Goal: Complete application form: Complete application form

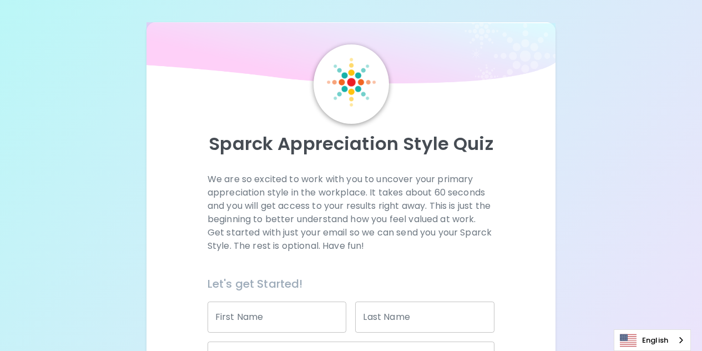
scroll to position [166, 0]
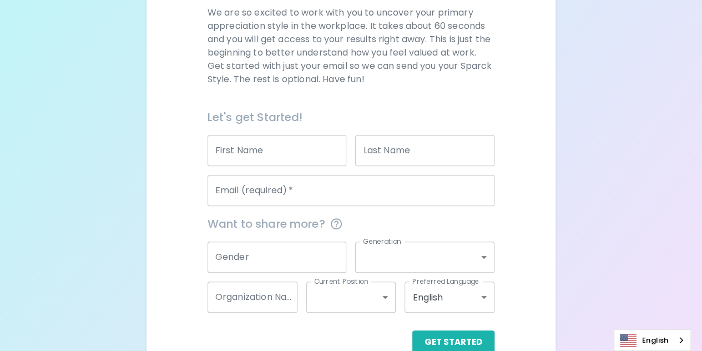
click at [291, 148] on input "First Name" at bounding box center [276, 150] width 139 height 31
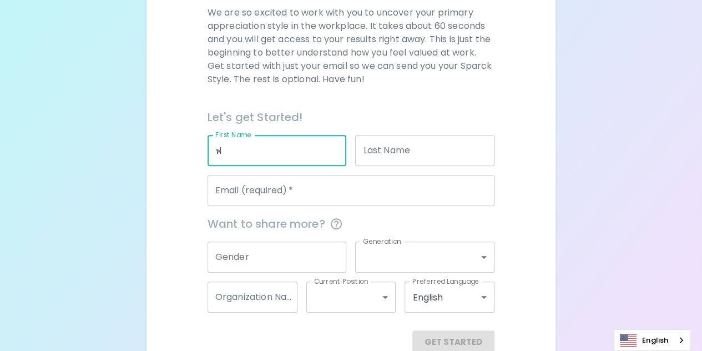
type input "๋"
type input "Jaray"
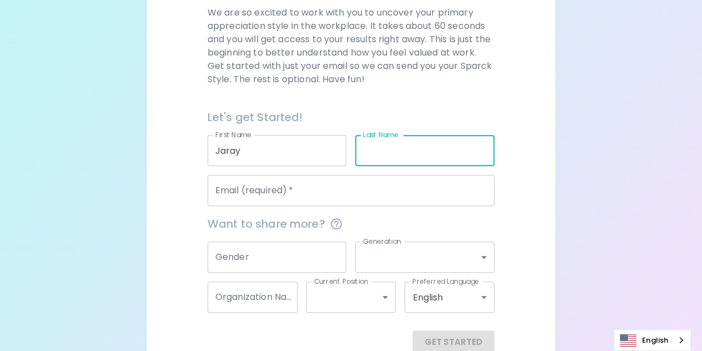
click at [407, 145] on input "Last Name" at bounding box center [424, 150] width 139 height 31
type input "Parintrakul"
click at [349, 186] on input "Email (required)   *" at bounding box center [350, 190] width 287 height 31
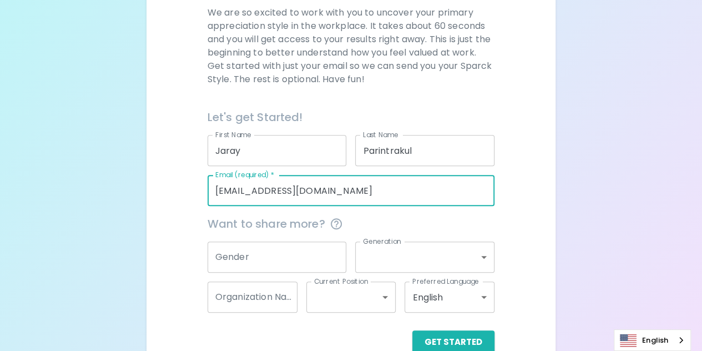
click at [291, 180] on input "[EMAIL_ADDRESS][DOMAIN_NAME]" at bounding box center [350, 190] width 287 height 31
drag, startPoint x: 293, startPoint y: 180, endPoint x: 315, endPoint y: 184, distance: 22.4
click at [315, 184] on input "[EMAIL_ADDRESS][DOMAIN_NAME]" at bounding box center [350, 190] width 287 height 31
type input "[EMAIL_ADDRESS][DOMAIN_NAME]"
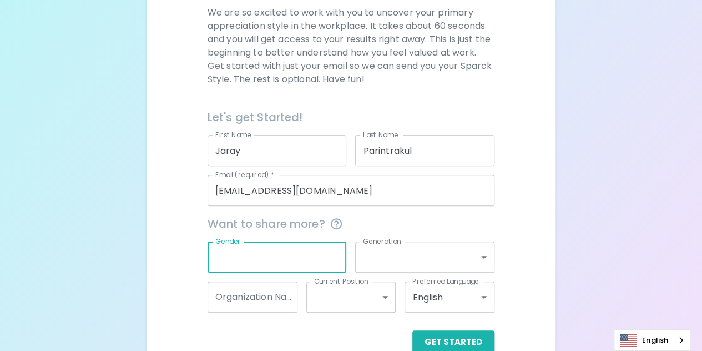
click at [291, 244] on input "Gender" at bounding box center [276, 256] width 139 height 31
click at [323, 245] on input "Gender" at bounding box center [276, 256] width 139 height 31
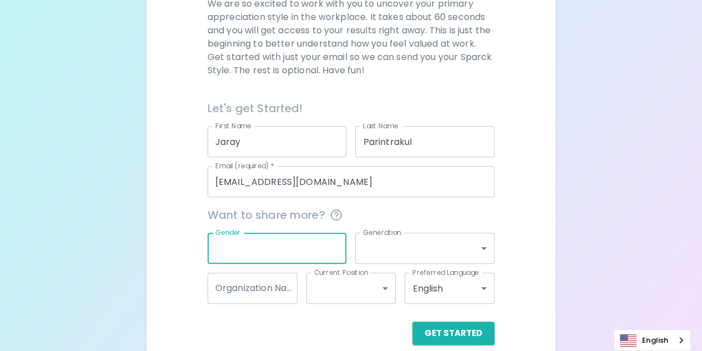
scroll to position [179, 0]
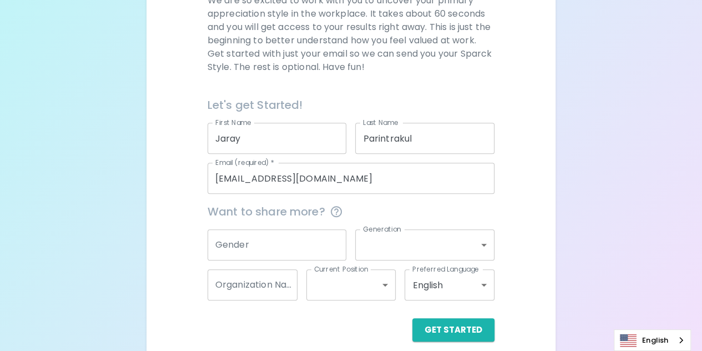
click at [576, 180] on div "Sparck Appreciation Style Quiz We are so excited to work with you to uncover yo…" at bounding box center [351, 92] width 702 height 542
click at [463, 320] on button "Get Started" at bounding box center [453, 329] width 82 height 23
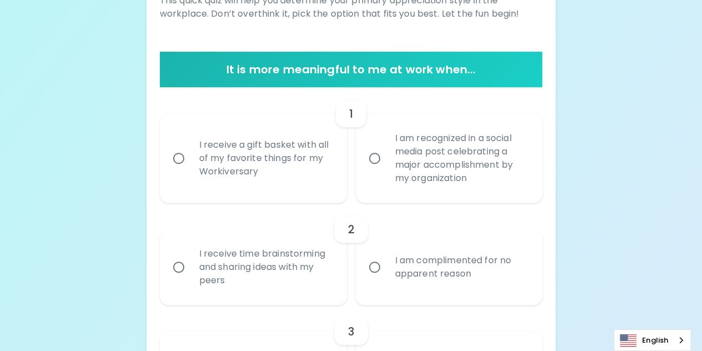
click at [177, 150] on input "I receive a gift basket with all of my favorite things for my Workiversary" at bounding box center [178, 157] width 23 height 23
radio input "true"
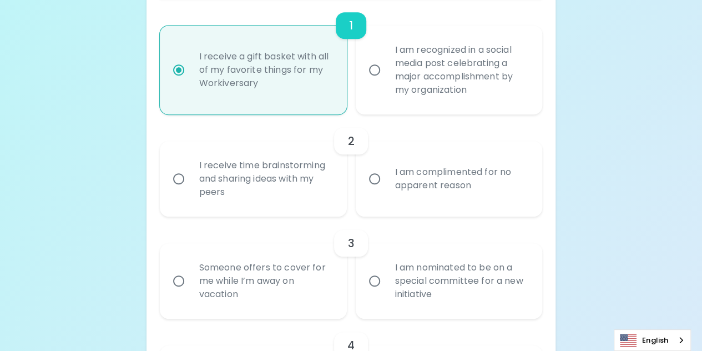
scroll to position [267, 0]
click at [374, 169] on input "I am complimented for no apparent reason" at bounding box center [374, 177] width 23 height 23
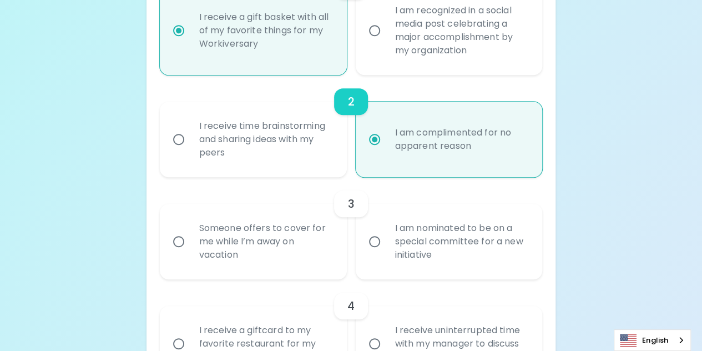
scroll to position [356, 0]
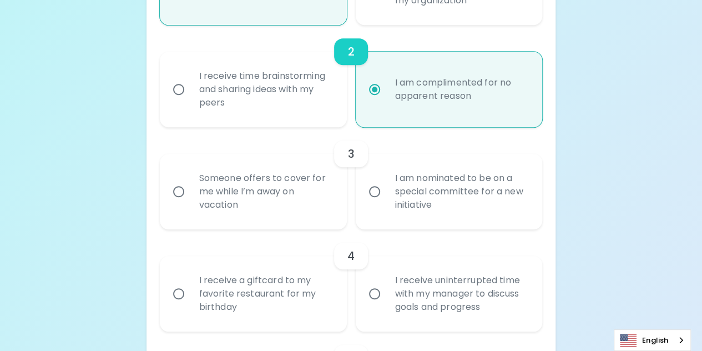
radio input "true"
click at [377, 180] on input "I am nominated to be on a special committee for a new initiative" at bounding box center [374, 191] width 23 height 23
radio input "false"
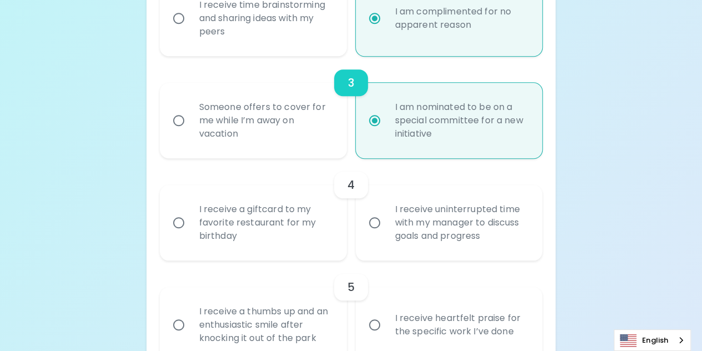
scroll to position [445, 0]
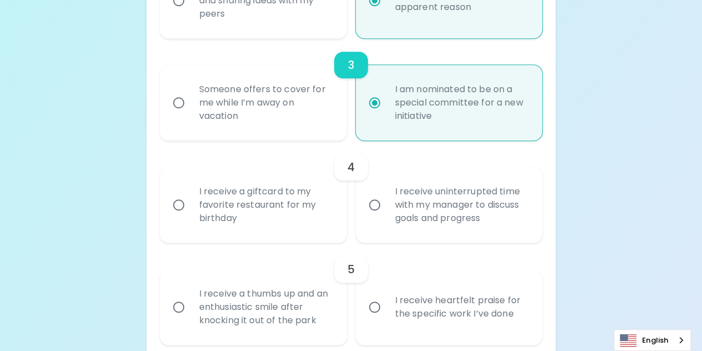
radio input "true"
click at [177, 193] on input "I receive a giftcard to my favorite restaurant for my birthday" at bounding box center [178, 204] width 23 height 23
radio input "false"
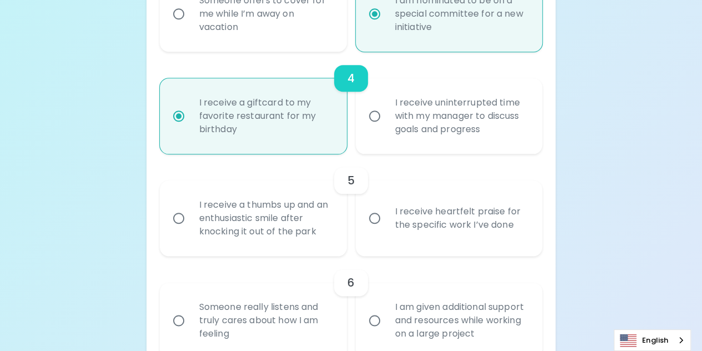
scroll to position [589, 0]
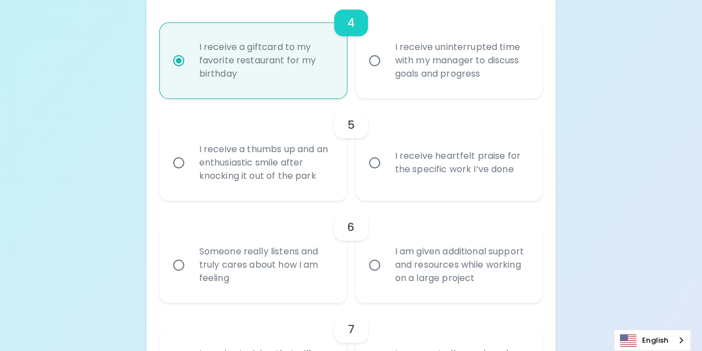
radio input "true"
click at [178, 151] on input "I receive a thumbs up and an enthusiastic smile after knocking it out of the pa…" at bounding box center [178, 162] width 23 height 23
radio input "false"
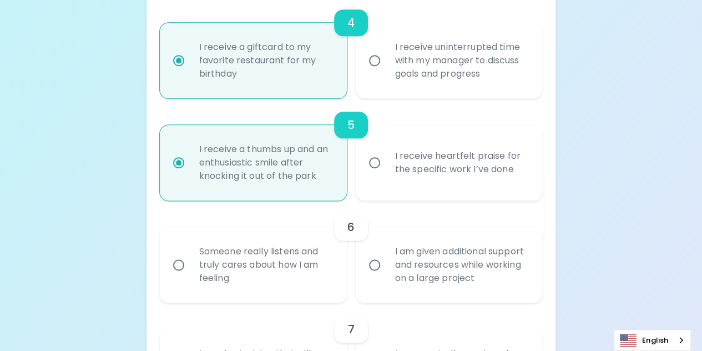
scroll to position [678, 0]
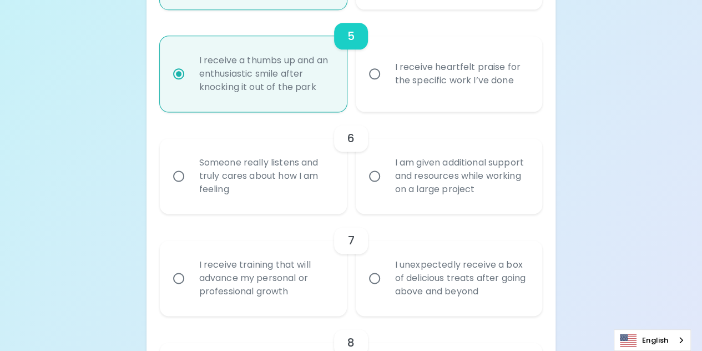
radio input "true"
click at [184, 164] on input "Someone really listens and truly cares about how I am feeling" at bounding box center [178, 175] width 23 height 23
radio input "false"
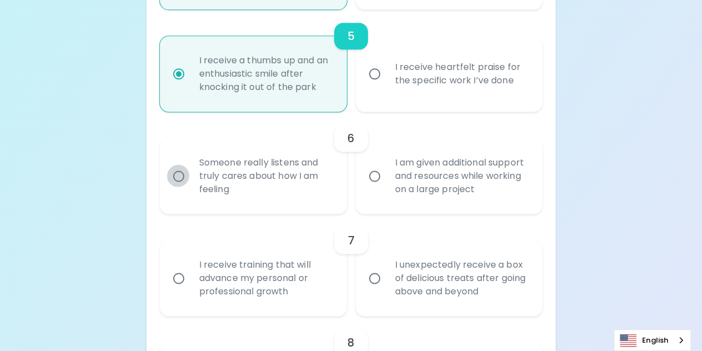
radio input "false"
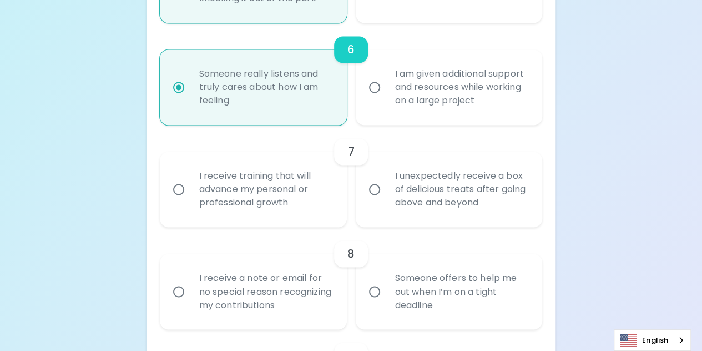
scroll to position [822, 0]
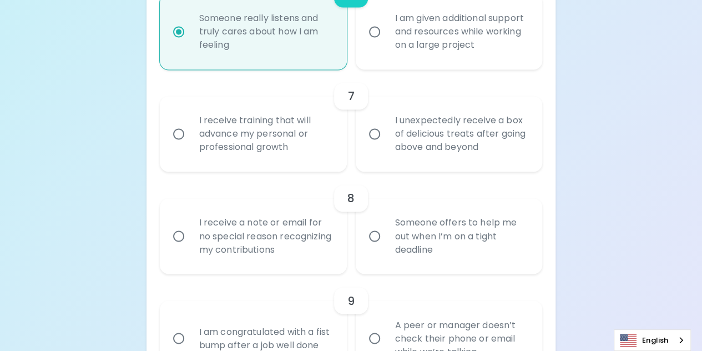
radio input "true"
click at [172, 122] on input "I receive training that will advance my personal or professional growth" at bounding box center [178, 133] width 23 height 23
radio input "false"
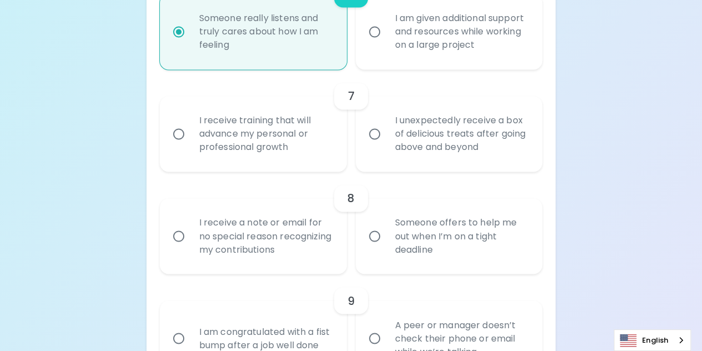
radio input "false"
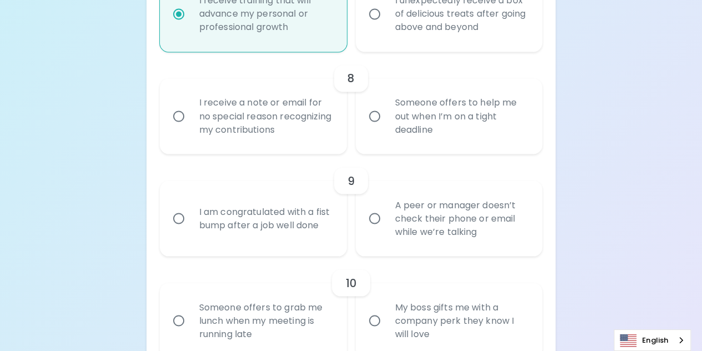
scroll to position [966, 0]
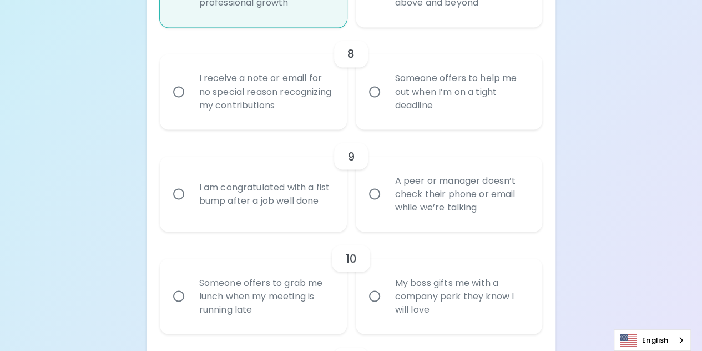
radio input "true"
click at [373, 80] on input "Someone offers to help me out when I’m on a tight deadline" at bounding box center [374, 91] width 23 height 23
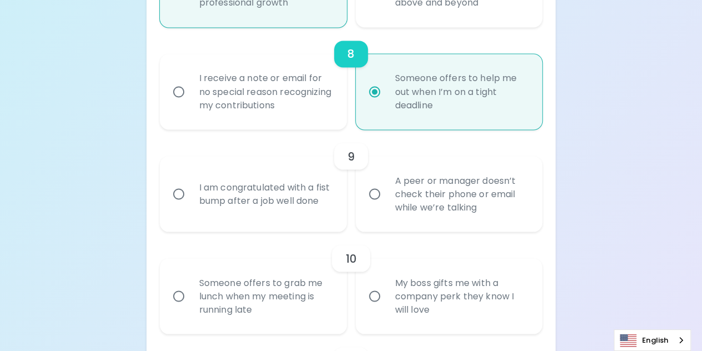
radio input "false"
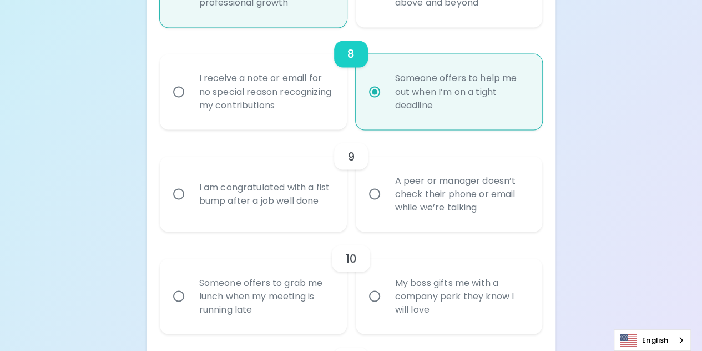
radio input "false"
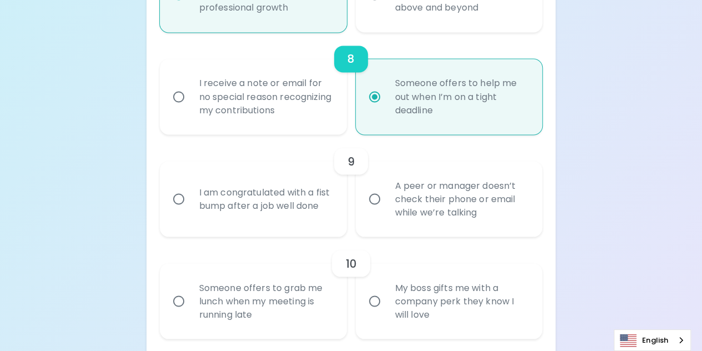
scroll to position [944, 0]
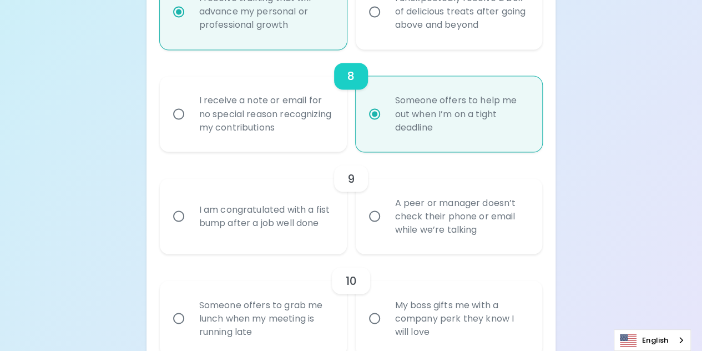
radio input "true"
click at [184, 102] on input "I receive a note or email for no special reason recognizing my contributions" at bounding box center [178, 113] width 23 height 23
radio input "false"
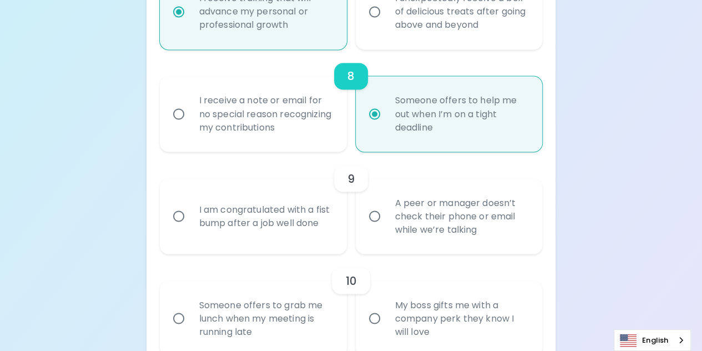
radio input "false"
radio input "true"
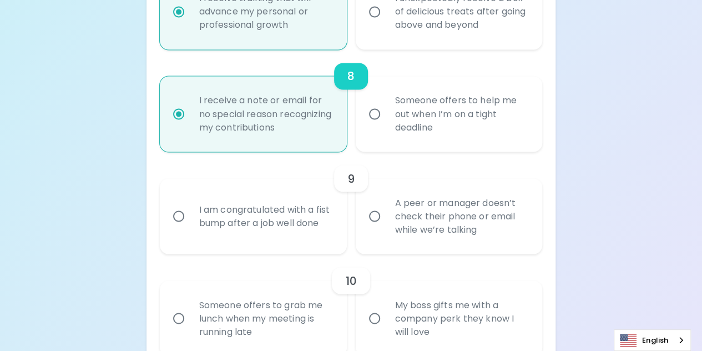
radio input "true"
click at [183, 204] on input "I am congratulated with a fist bump after a job well done" at bounding box center [178, 215] width 23 height 23
radio input "false"
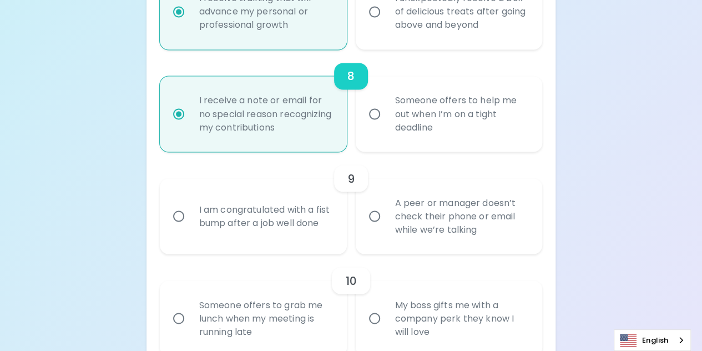
radio input "false"
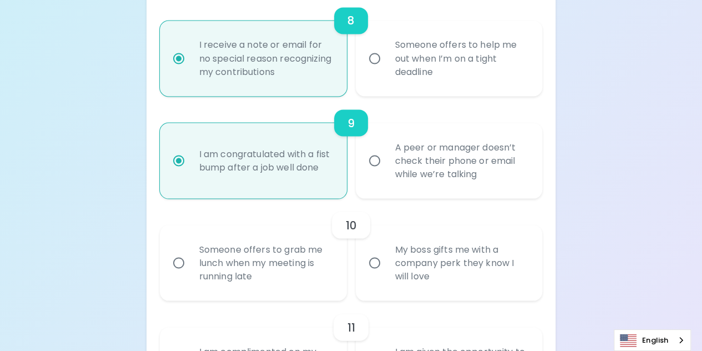
scroll to position [1033, 0]
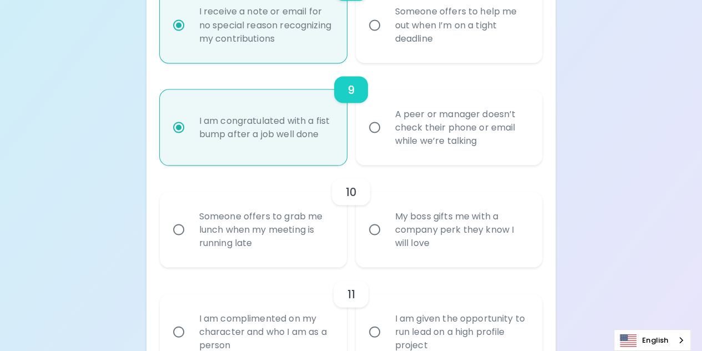
radio input "true"
click at [372, 115] on input "A peer or manager doesn’t check their phone or email while we’re talking" at bounding box center [374, 126] width 23 height 23
radio input "false"
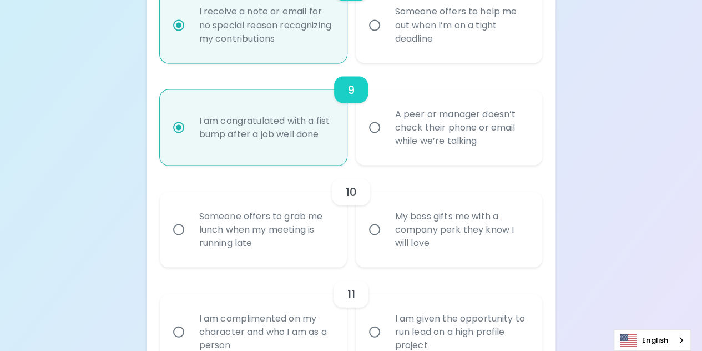
radio input "false"
radio input "true"
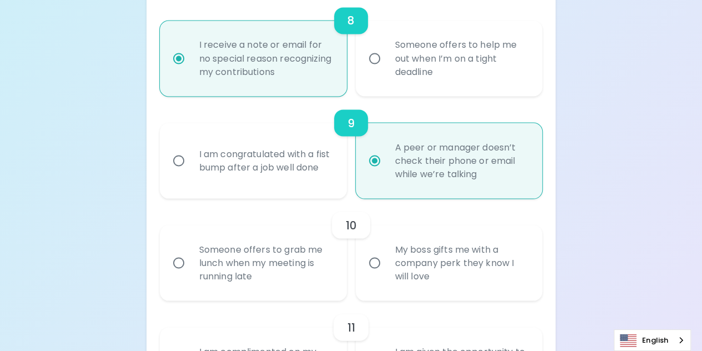
scroll to position [977, 0]
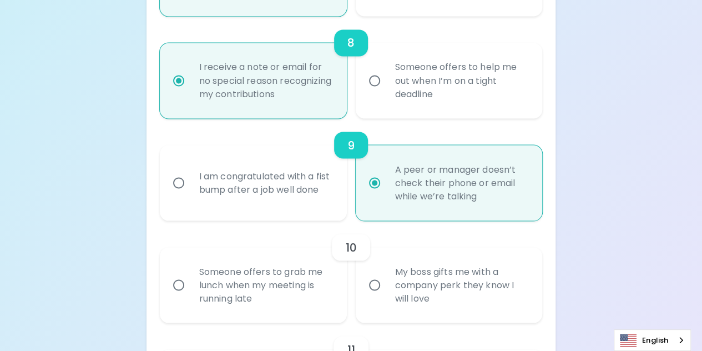
radio input "true"
click at [180, 171] on input "I am congratulated with a fist bump after a job well done" at bounding box center [178, 182] width 23 height 23
radio input "false"
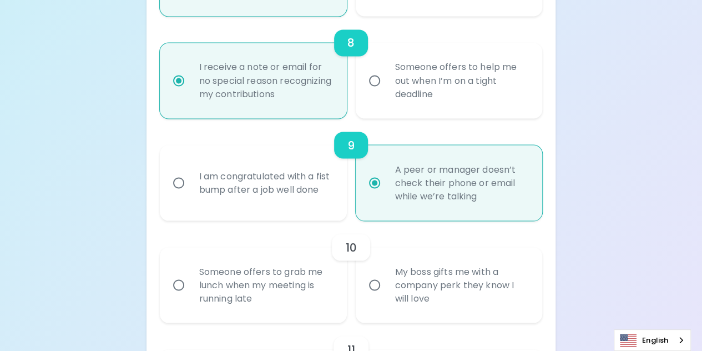
radio input "false"
radio input "true"
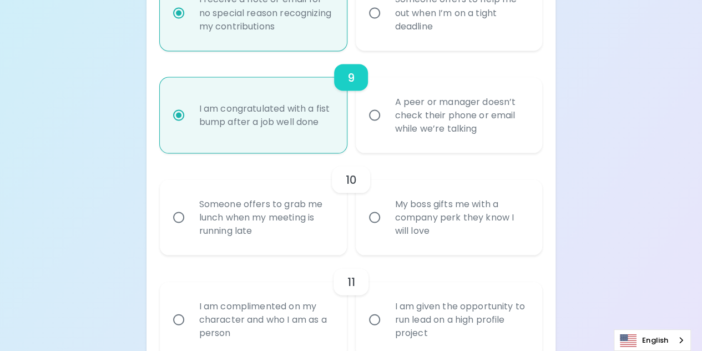
scroll to position [1088, 0]
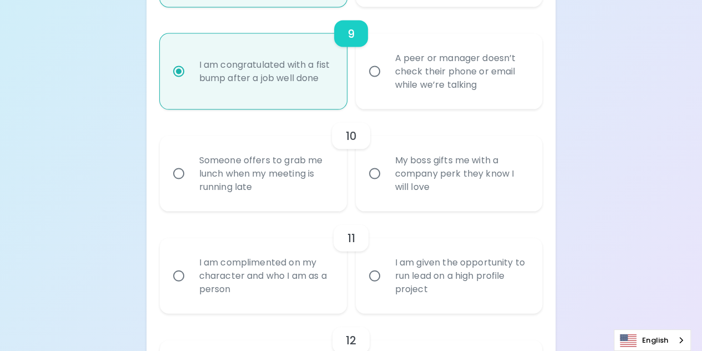
radio input "true"
click at [377, 162] on input "My boss gifts me with a company perk they know I will love" at bounding box center [374, 173] width 23 height 23
radio input "false"
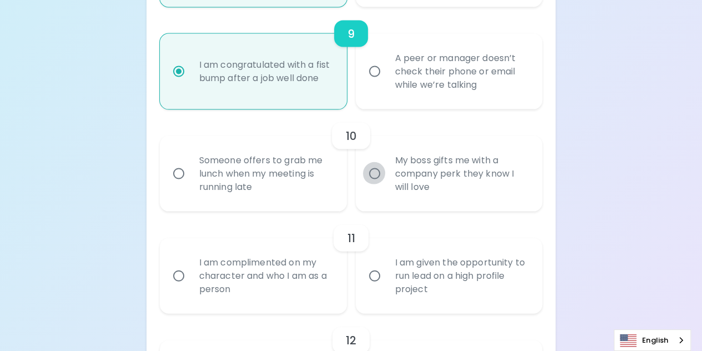
radio input "false"
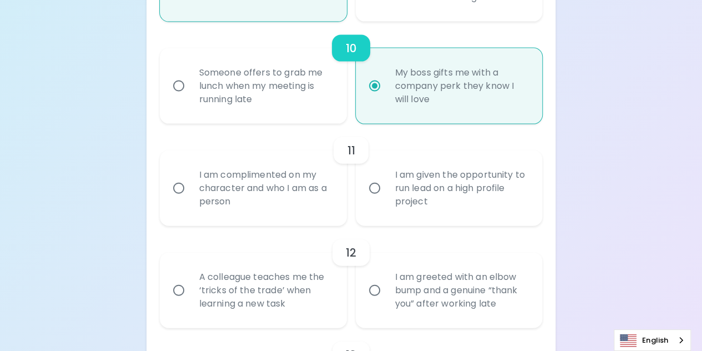
scroll to position [1177, 0]
radio input "true"
click at [180, 73] on input "Someone offers to grab me lunch when my meeting is running late" at bounding box center [178, 84] width 23 height 23
radio input "false"
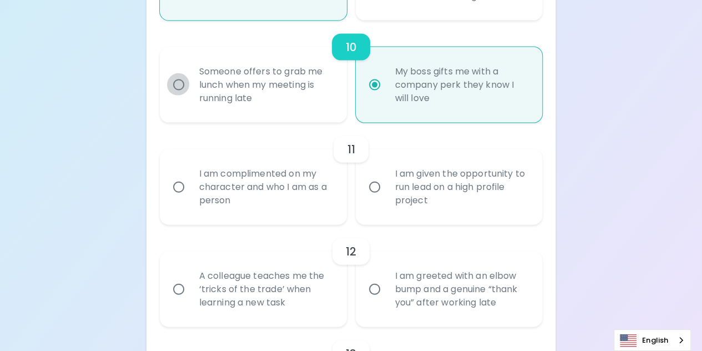
radio input "false"
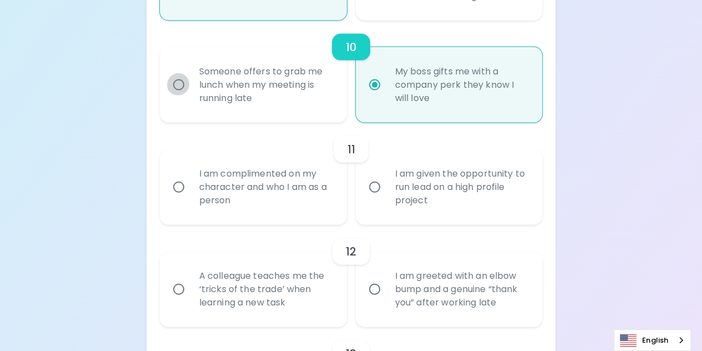
radio input "false"
radio input "true"
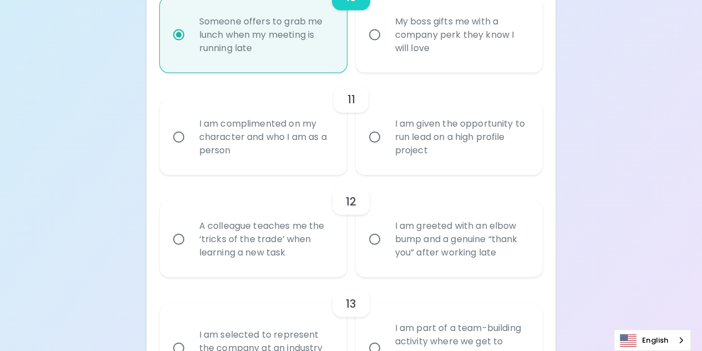
scroll to position [1233, 0]
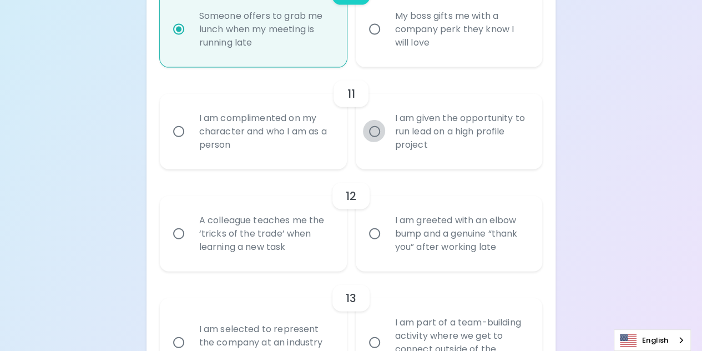
radio input "true"
click at [373, 120] on input "I am given the opportunity to run lead on a high profile project" at bounding box center [374, 131] width 23 height 23
radio input "false"
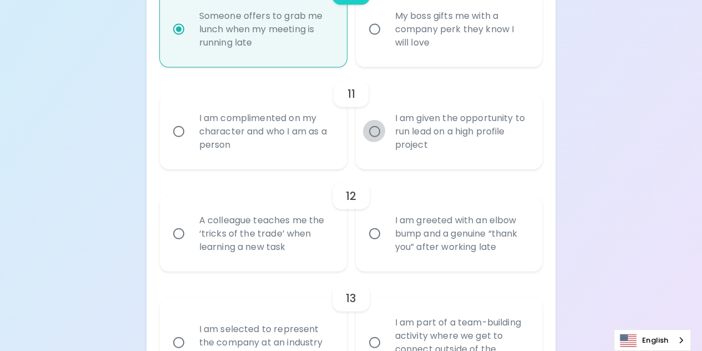
radio input "false"
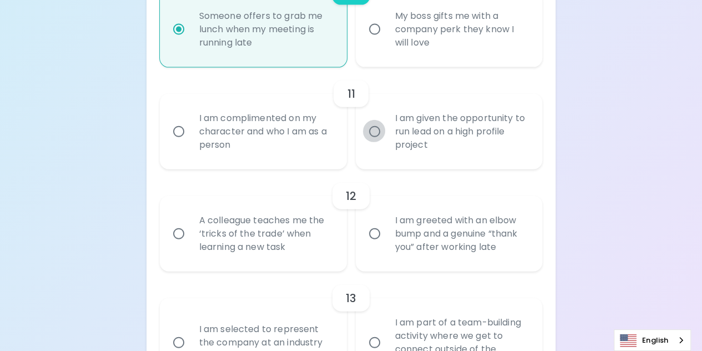
radio input "false"
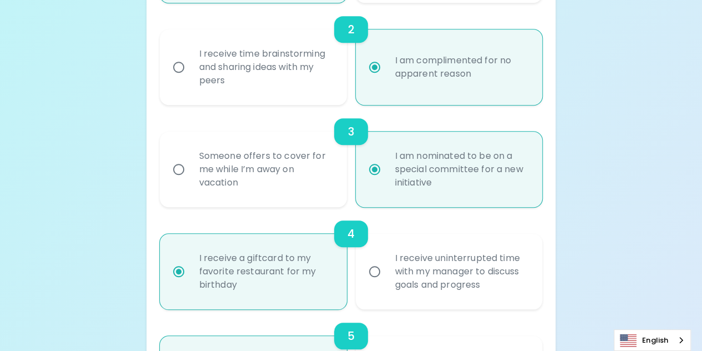
scroll to position [656, 0]
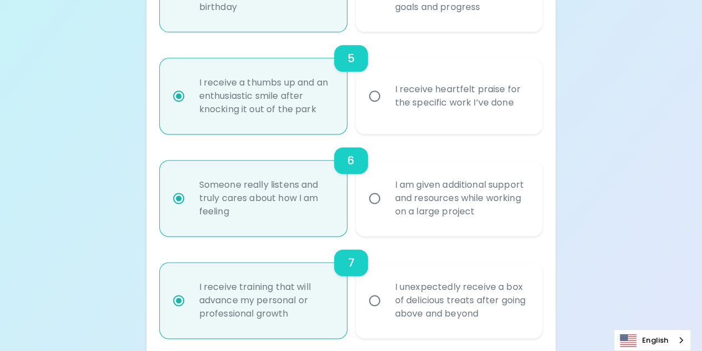
radio input "true"
radio input "false"
click at [373, 186] on input "I am given additional support and resources while working on a large project" at bounding box center [374, 197] width 23 height 23
radio input "false"
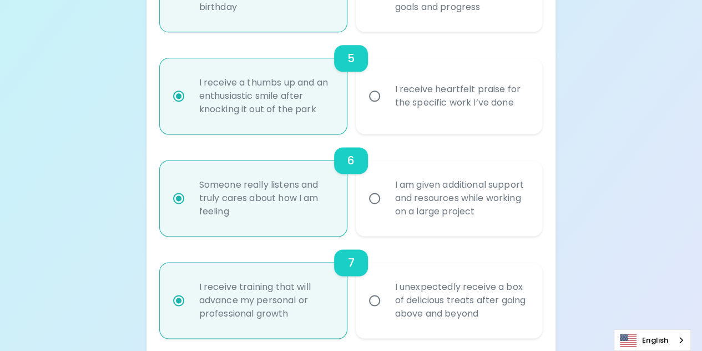
radio input "false"
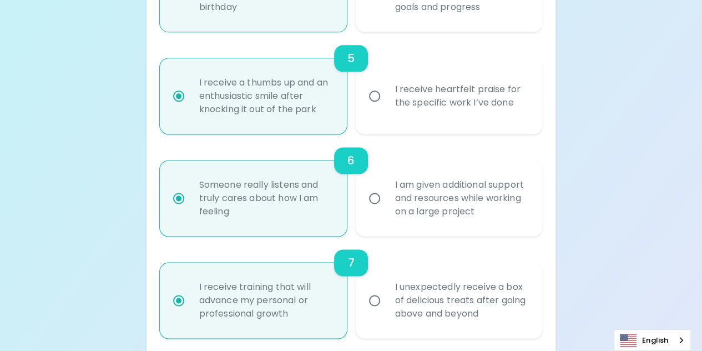
radio input "false"
radio input "true"
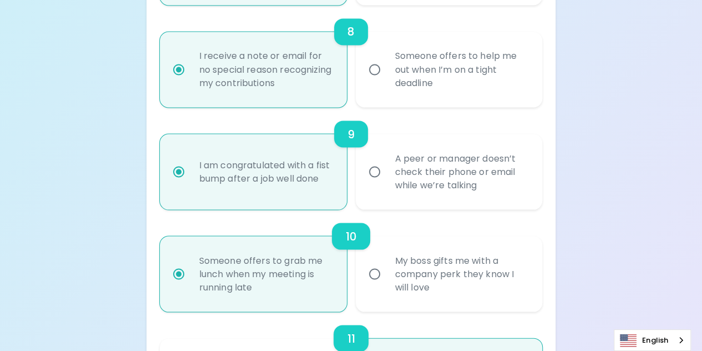
scroll to position [1266, 0]
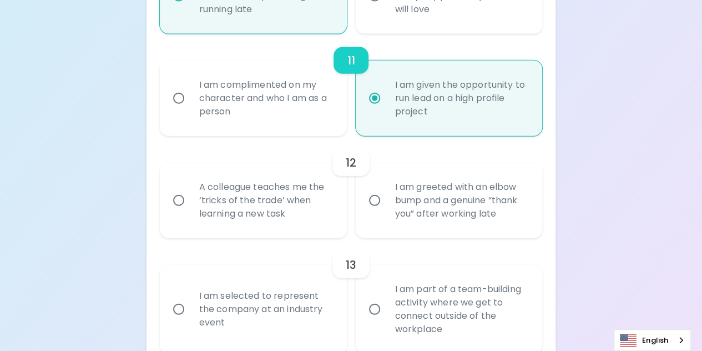
radio input "true"
click at [376, 189] on input "I am greeted with an elbow bump and a genuine “thank you” after working late" at bounding box center [374, 200] width 23 height 23
radio input "false"
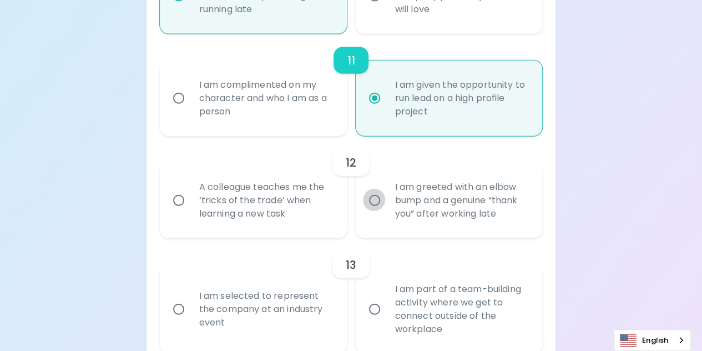
radio input "false"
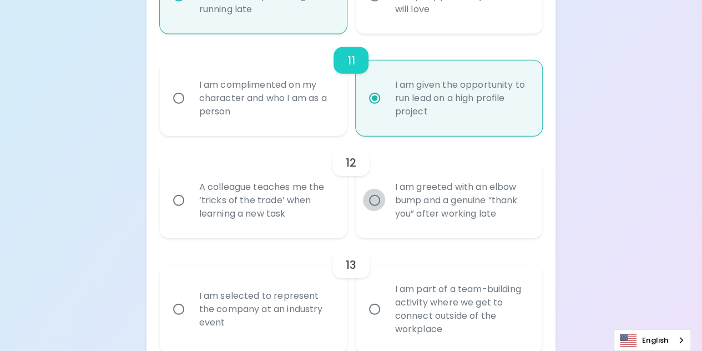
radio input "false"
radio input "true"
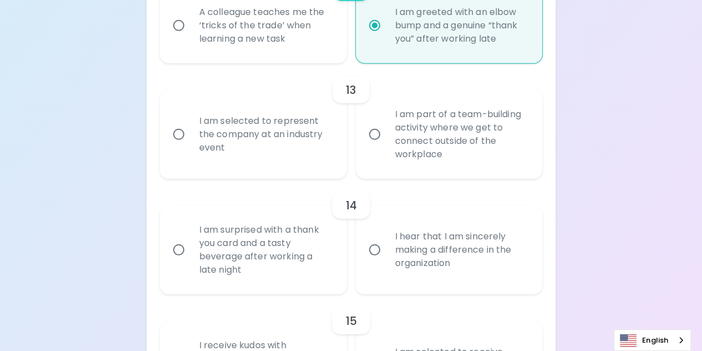
scroll to position [1466, 0]
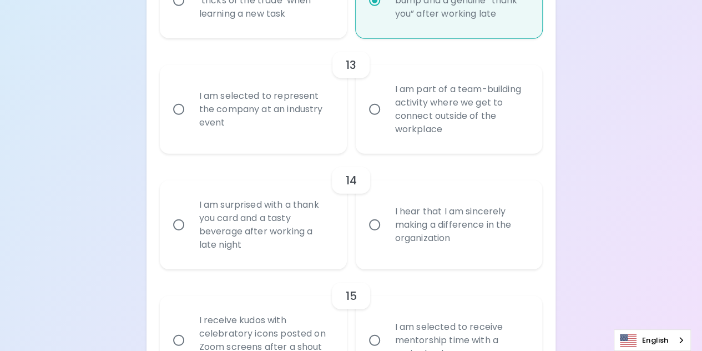
radio input "true"
click at [201, 76] on div "I am selected to represent the company at an industry event" at bounding box center [265, 109] width 150 height 67
click at [190, 98] on input "I am selected to represent the company at an industry event" at bounding box center [178, 109] width 23 height 23
radio input "false"
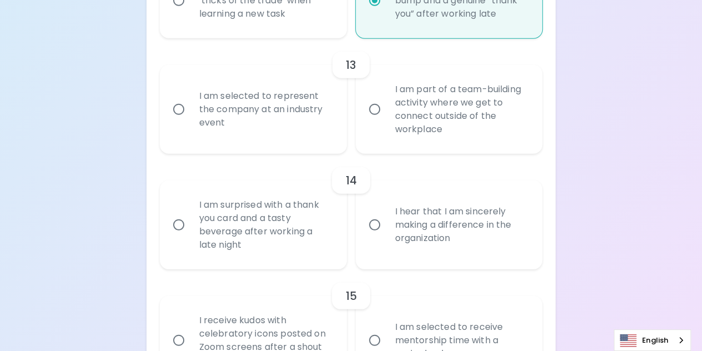
radio input "false"
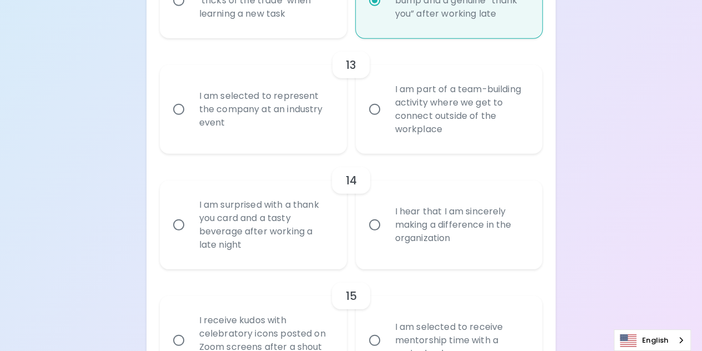
radio input "false"
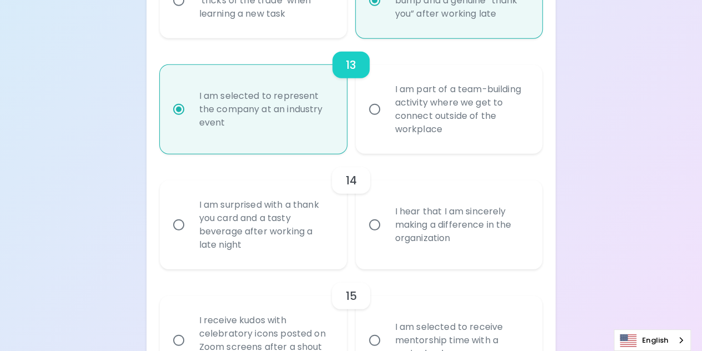
scroll to position [1466, 0]
radio input "true"
click at [384, 97] on input "I am part of a team-building activity where we get to connect outside of the wo…" at bounding box center [374, 108] width 23 height 23
radio input "false"
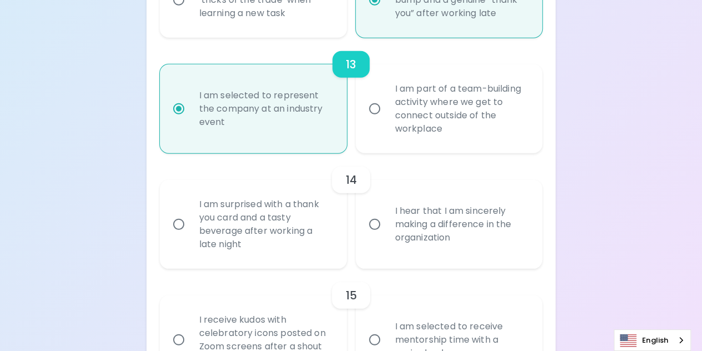
radio input "false"
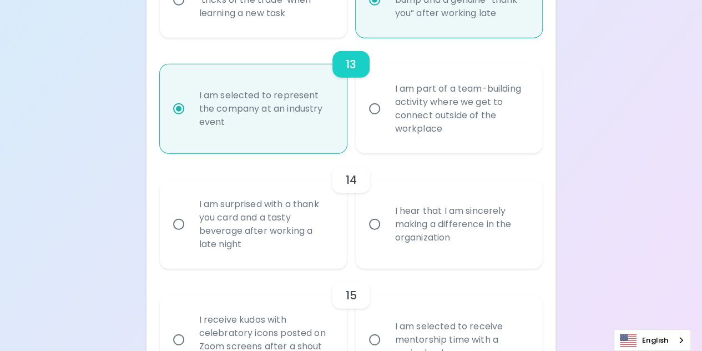
radio input "false"
radio input "true"
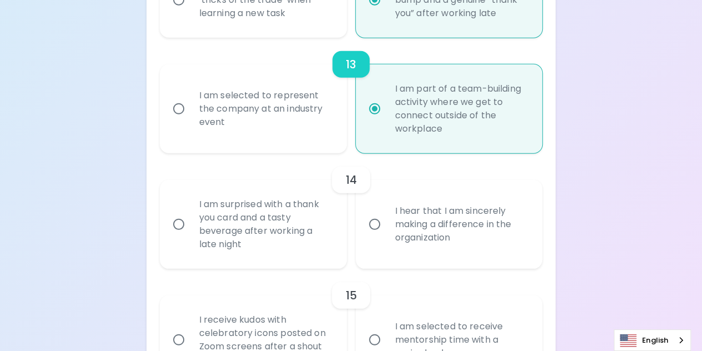
radio input "true"
click at [186, 212] on input "I am surprised with a thank you card and a tasty beverage after working a late …" at bounding box center [178, 223] width 23 height 23
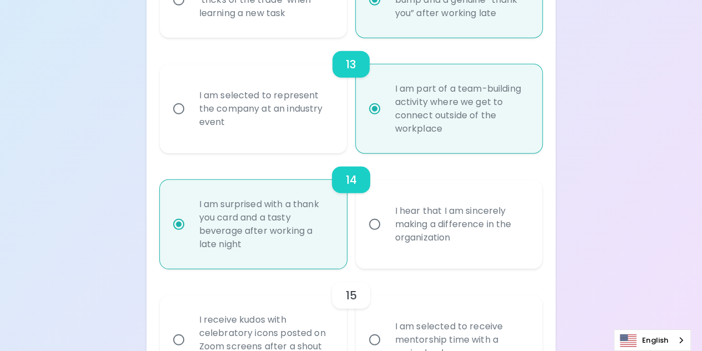
radio input "false"
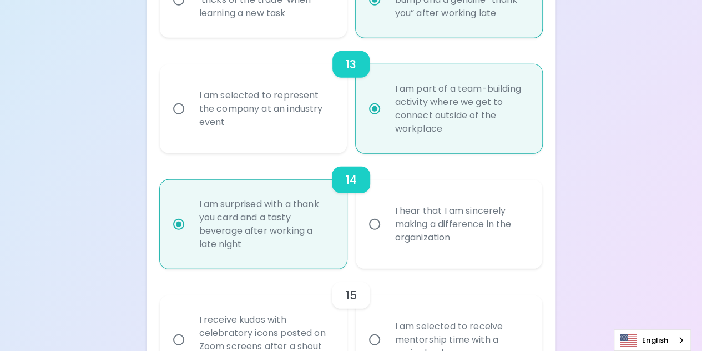
radio input "false"
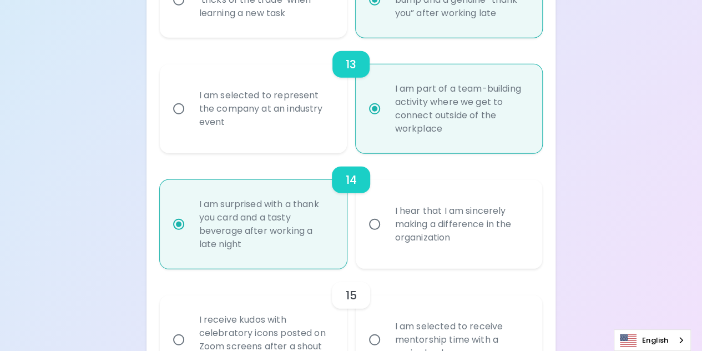
radio input "false"
radio input "true"
click at [384, 328] on input "I am selected to receive mentorship time with a senior leader" at bounding box center [374, 339] width 23 height 23
radio input "false"
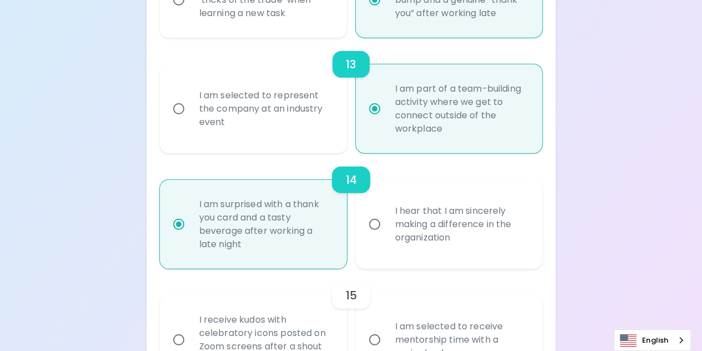
radio input "false"
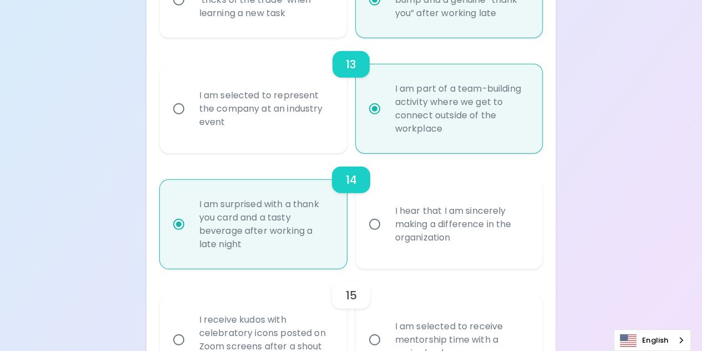
radio input "false"
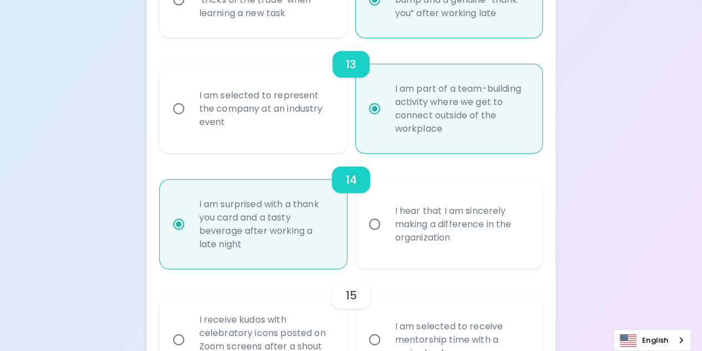
radio input "false"
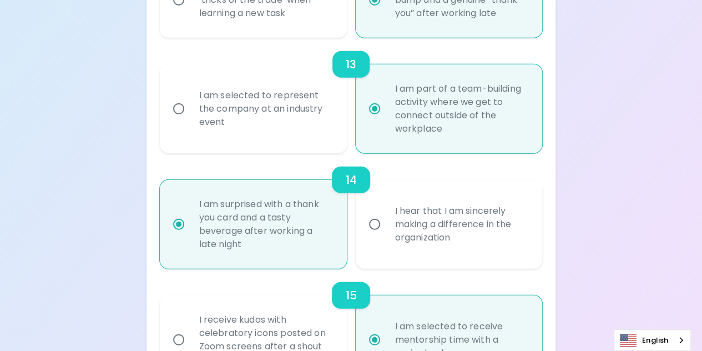
radio input "true"
drag, startPoint x: 331, startPoint y: 316, endPoint x: 276, endPoint y: 324, distance: 55.0
radio input "false"
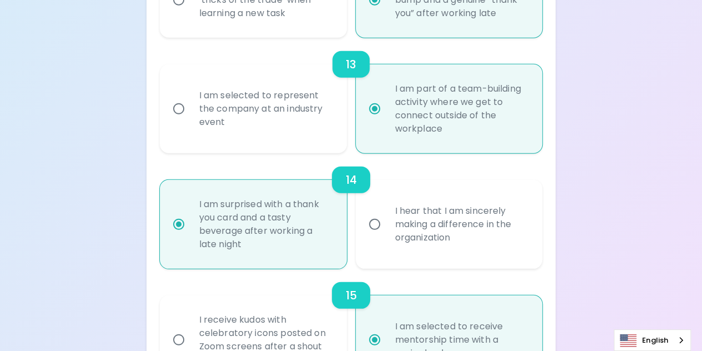
radio input "false"
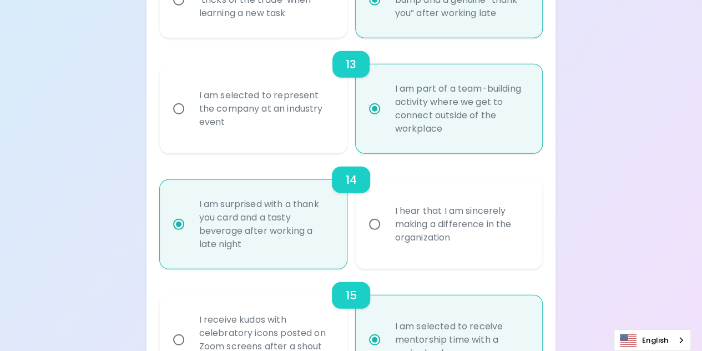
radio input "false"
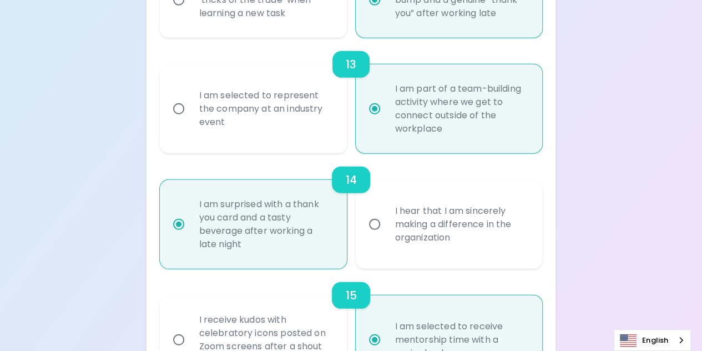
radio input "false"
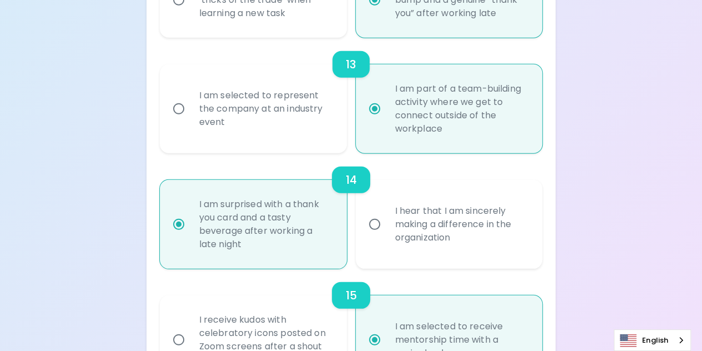
radio input "false"
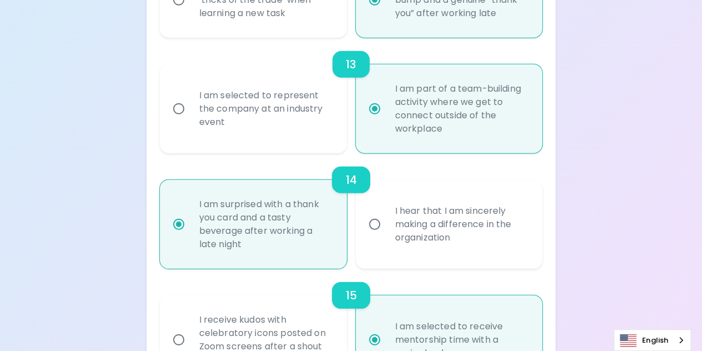
radio input "false"
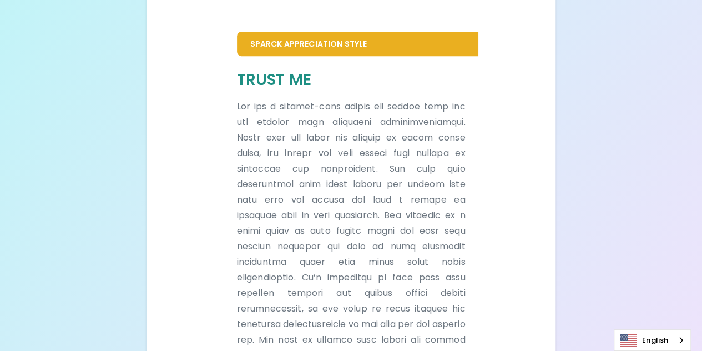
scroll to position [226, 0]
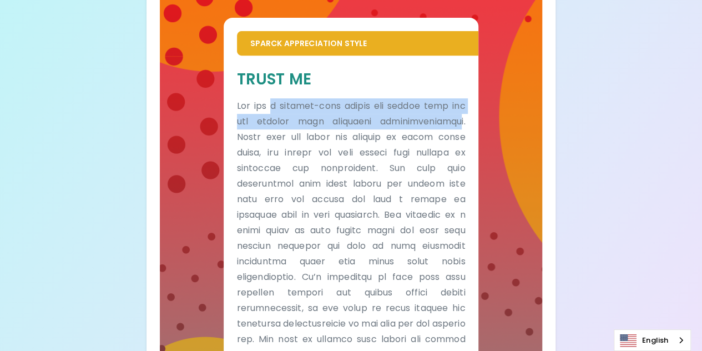
drag, startPoint x: 273, startPoint y: 99, endPoint x: 427, endPoint y: 116, distance: 155.1
click at [427, 116] on p at bounding box center [351, 284] width 229 height 373
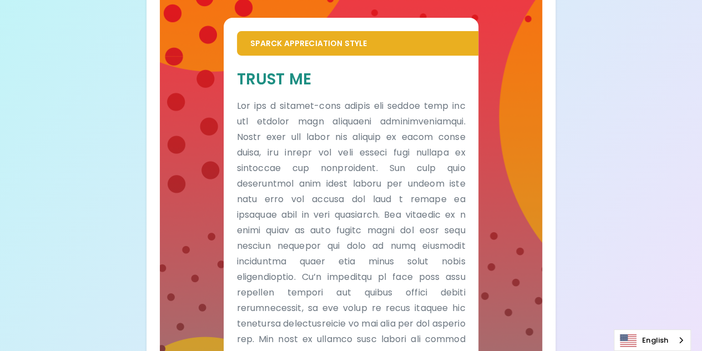
click at [401, 156] on p at bounding box center [351, 284] width 229 height 373
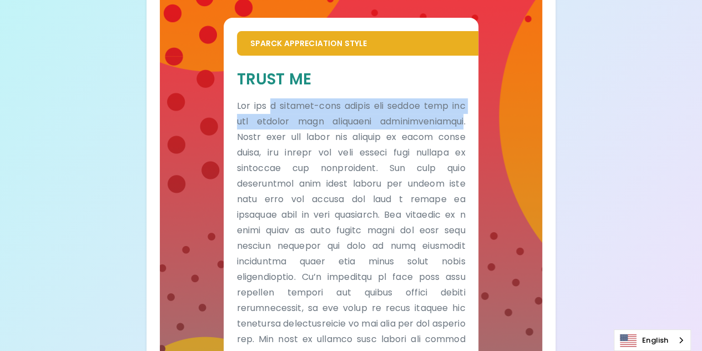
drag, startPoint x: 275, startPoint y: 102, endPoint x: 432, endPoint y: 110, distance: 157.2
click at [432, 110] on p at bounding box center [351, 284] width 229 height 373
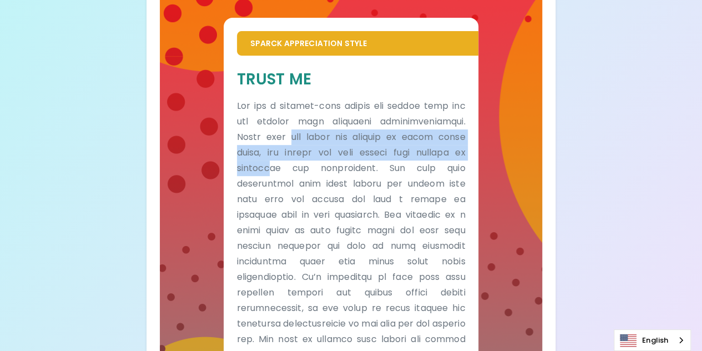
drag, startPoint x: 262, startPoint y: 129, endPoint x: 433, endPoint y: 142, distance: 170.8
click at [433, 142] on p at bounding box center [351, 284] width 229 height 373
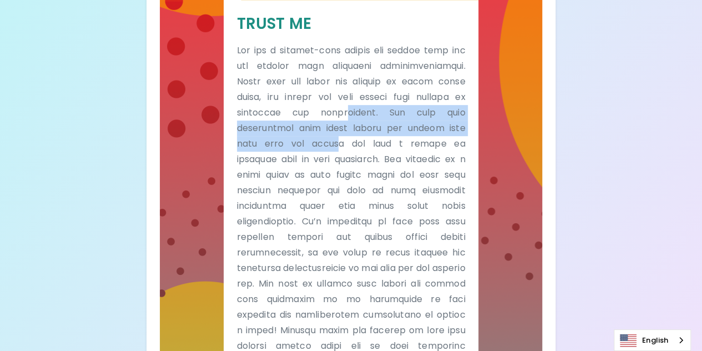
drag, startPoint x: 254, startPoint y: 103, endPoint x: 442, endPoint y: 114, distance: 187.8
click at [442, 114] on p at bounding box center [351, 229] width 229 height 373
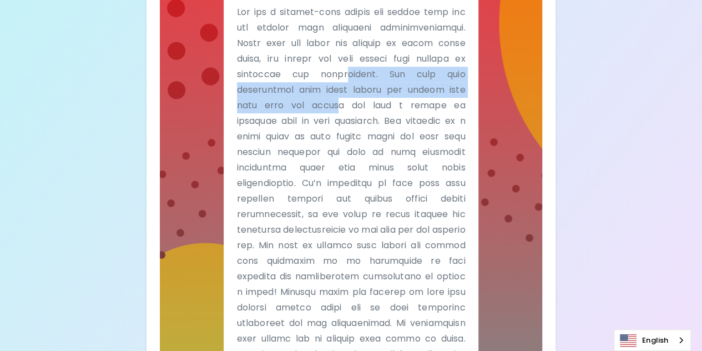
scroll to position [337, 0]
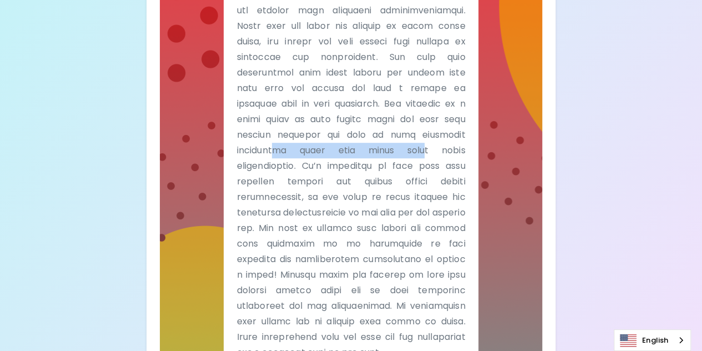
drag, startPoint x: 271, startPoint y: 114, endPoint x: 421, endPoint y: 121, distance: 149.9
click at [421, 121] on p at bounding box center [351, 173] width 229 height 373
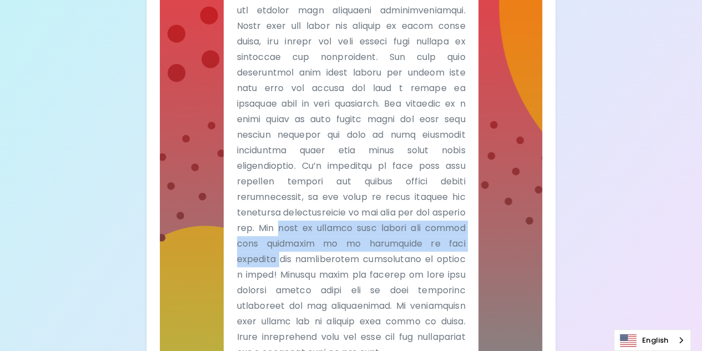
drag, startPoint x: 274, startPoint y: 196, endPoint x: 445, endPoint y: 207, distance: 171.3
click at [445, 207] on p at bounding box center [351, 173] width 229 height 373
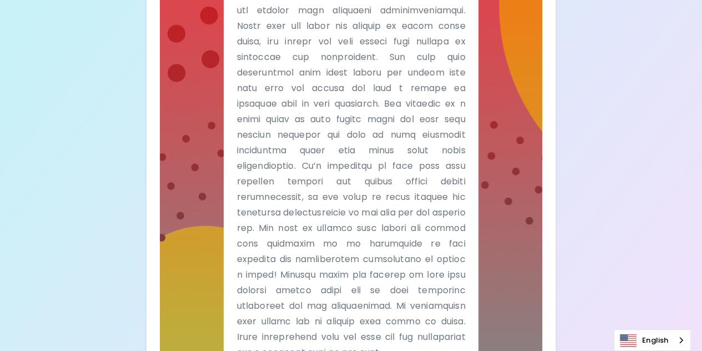
click at [375, 265] on p at bounding box center [351, 173] width 229 height 373
